Goal: Information Seeking & Learning: Learn about a topic

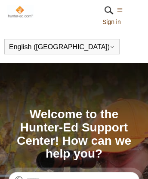
click at [20, 20] on link at bounding box center [20, 19] width 26 height 7
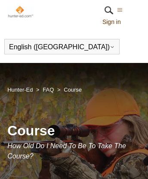
scroll to position [453, 0]
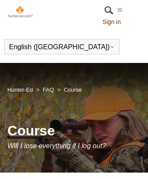
click at [115, 21] on link "Sign in" at bounding box center [115, 22] width 27 height 9
